Goal: Find specific fact: Find specific fact

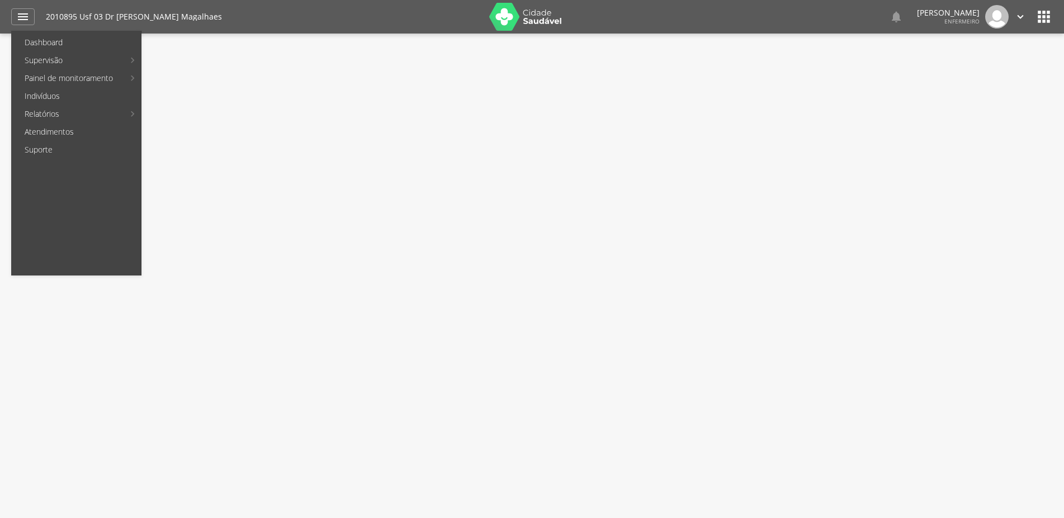
click at [62, 92] on link "Indivíduos" at bounding box center [76, 96] width 127 height 18
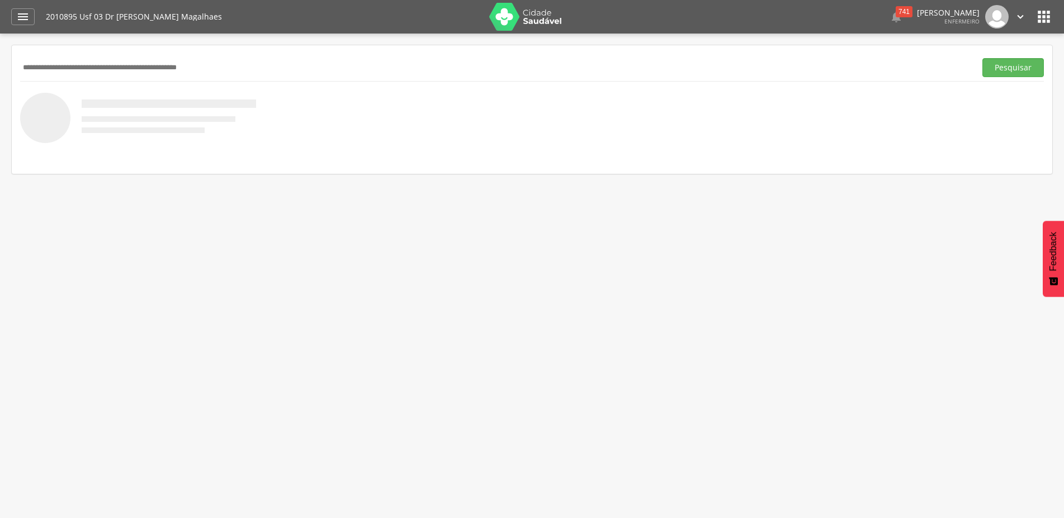
click at [105, 66] on input "text" at bounding box center [495, 67] width 951 height 19
type input "**********"
click at [982, 58] on button "Pesquisar" at bounding box center [1012, 67] width 61 height 19
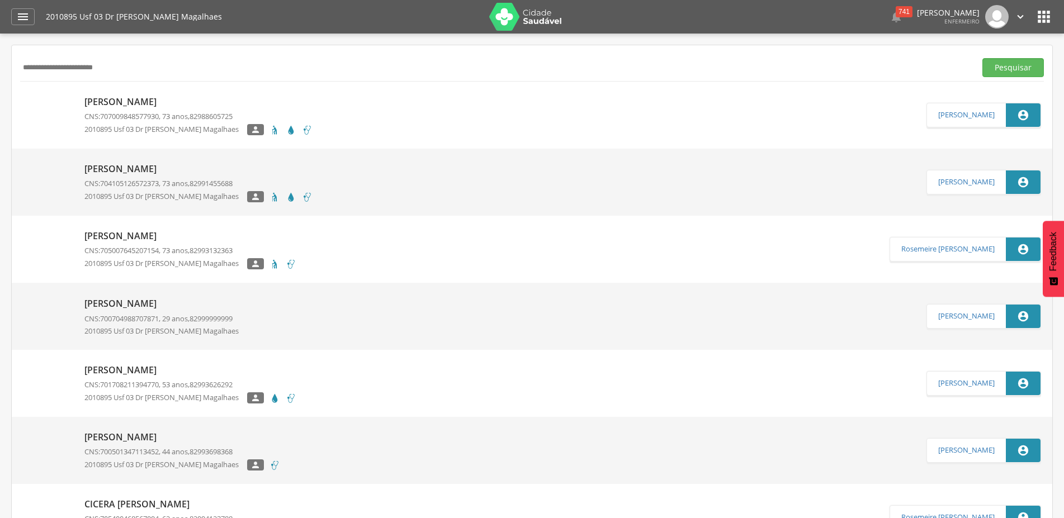
click at [161, 98] on p "[PERSON_NAME]" at bounding box center [198, 102] width 228 height 13
type input "**********"
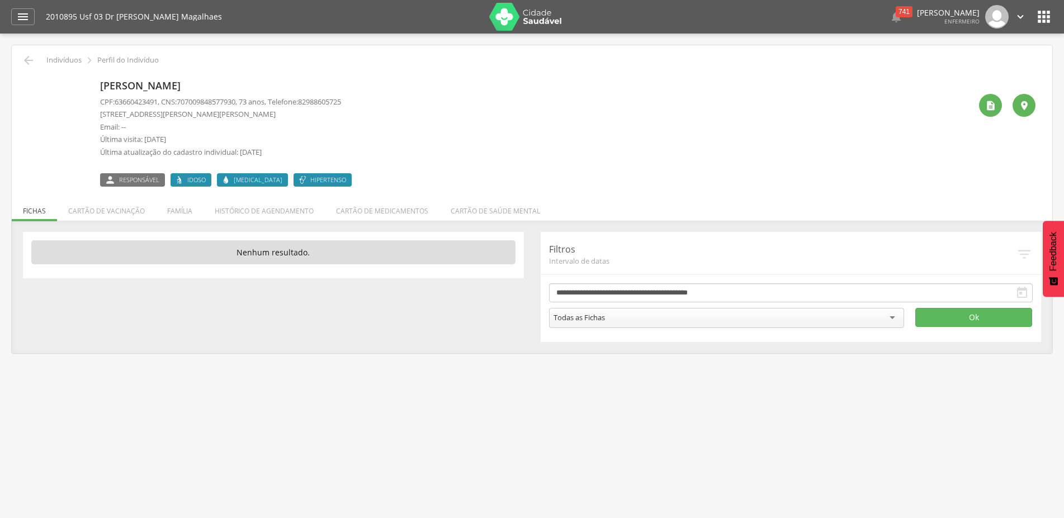
drag, startPoint x: 116, startPoint y: 103, endPoint x: 162, endPoint y: 100, distance: 46.0
click at [162, 100] on p "CPF: 63660423491 , CNS: [PHONE_NUMBER] , 73 anos, Telefone: [PHONE_NUMBER]" at bounding box center [220, 102] width 241 height 11
drag, startPoint x: 185, startPoint y: 104, endPoint x: 245, endPoint y: 106, distance: 59.8
click at [235, 106] on span "707009848577930" at bounding box center [206, 102] width 59 height 10
copy span "707009848577930"
